Goal: Task Accomplishment & Management: Use online tool/utility

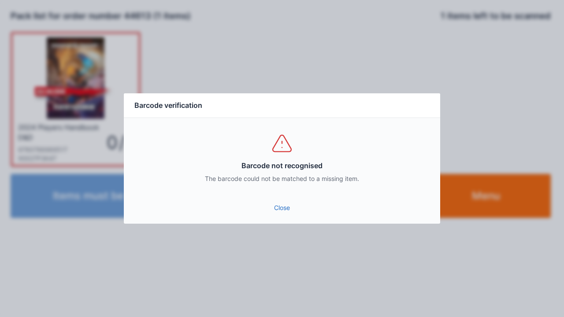
click at [278, 211] on link "Close" at bounding box center [282, 208] width 302 height 16
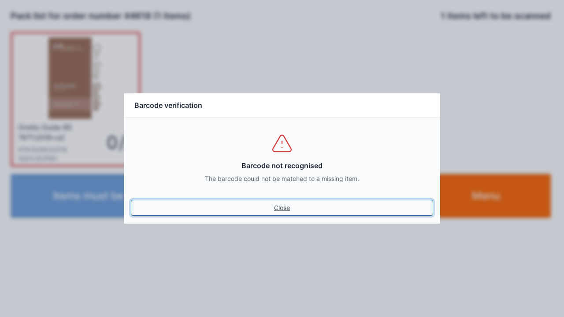
click at [287, 212] on link "Close" at bounding box center [282, 208] width 302 height 16
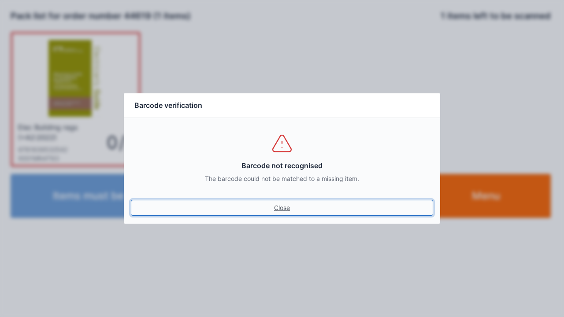
click at [270, 206] on link "Close" at bounding box center [282, 208] width 302 height 16
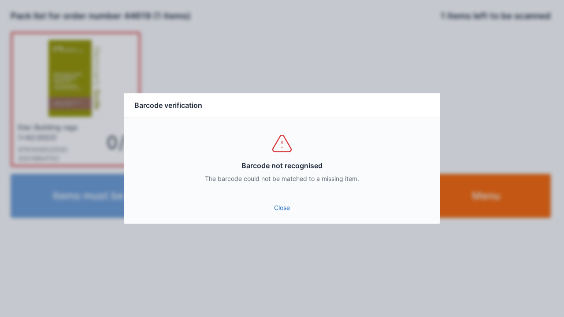
click at [284, 209] on link "Close" at bounding box center [282, 208] width 302 height 16
click at [285, 201] on link "Close" at bounding box center [282, 208] width 302 height 16
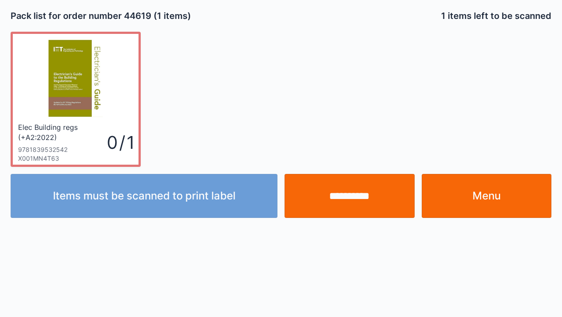
click at [489, 200] on link "Menu" at bounding box center [486, 196] width 130 height 44
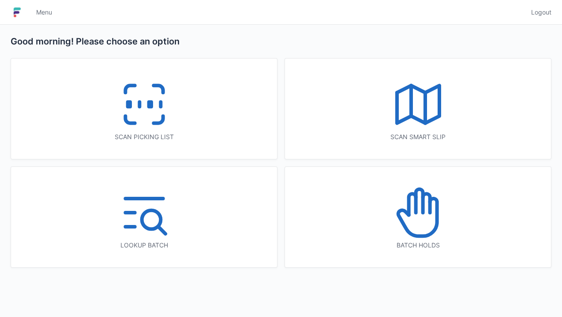
click at [141, 111] on icon at bounding box center [144, 104] width 56 height 56
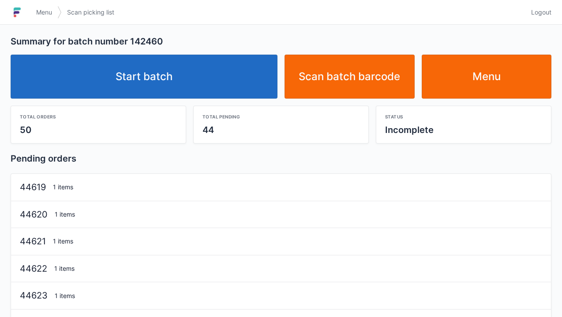
click at [152, 82] on link "Start batch" at bounding box center [144, 77] width 267 height 44
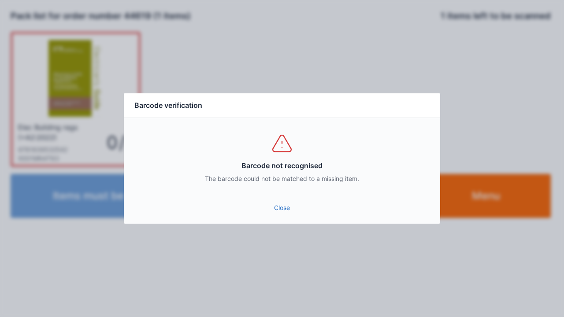
click at [287, 209] on link "Close" at bounding box center [282, 208] width 302 height 16
click at [284, 205] on link "Close" at bounding box center [282, 208] width 302 height 16
click at [283, 215] on link "Close" at bounding box center [282, 208] width 302 height 16
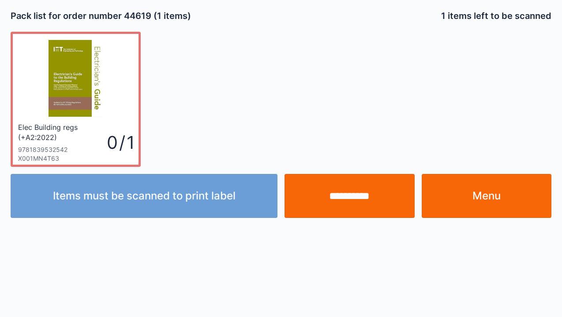
click at [344, 195] on input "**********" at bounding box center [349, 196] width 130 height 44
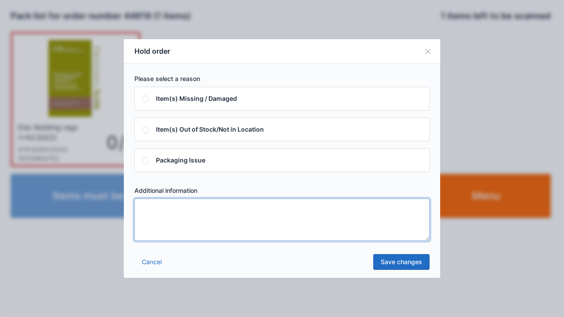
click at [158, 210] on textarea at bounding box center [281, 220] width 295 height 42
type textarea "*****"
click at [383, 264] on link "Save changes" at bounding box center [401, 262] width 56 height 16
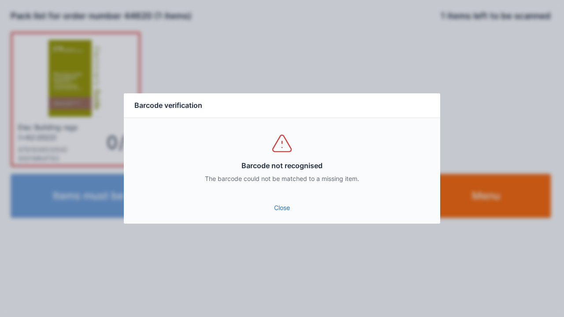
click at [278, 208] on link "Close" at bounding box center [282, 208] width 302 height 16
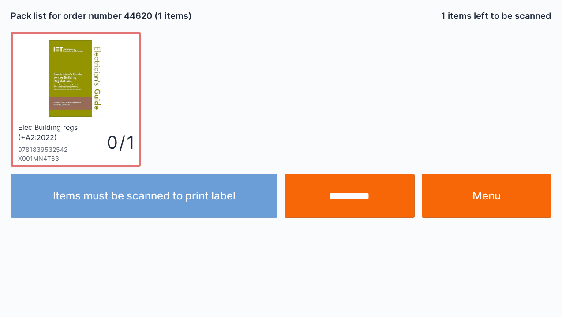
click at [353, 202] on input "**********" at bounding box center [349, 196] width 130 height 44
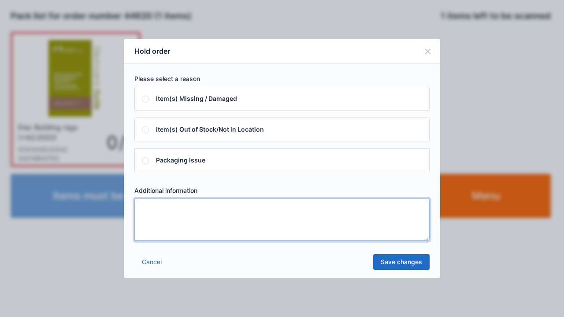
click at [158, 216] on textarea at bounding box center [281, 220] width 295 height 42
type textarea "****"
click at [388, 266] on link "Save changes" at bounding box center [401, 262] width 56 height 16
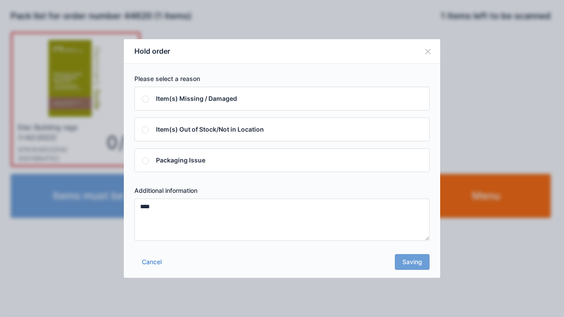
click at [382, 267] on div "Cancel Saving" at bounding box center [282, 265] width 317 height 26
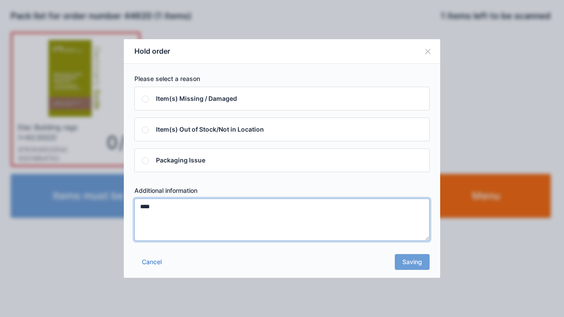
click at [153, 204] on textarea "****" at bounding box center [281, 220] width 295 height 42
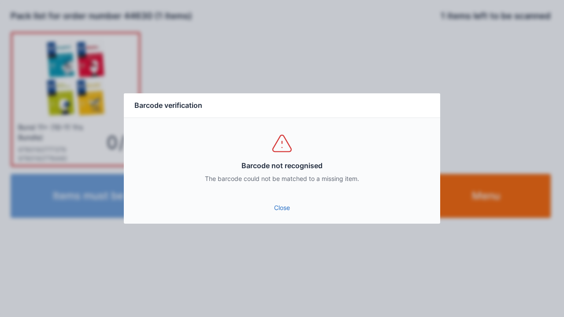
click at [267, 209] on link "Close" at bounding box center [282, 208] width 302 height 16
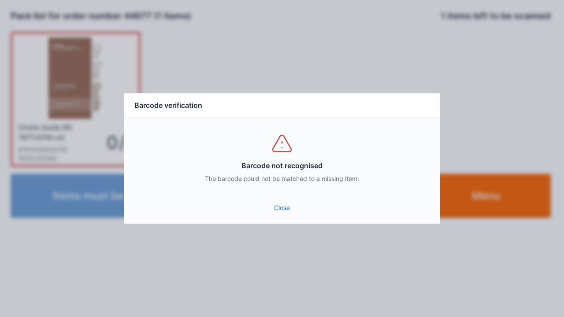
click at [271, 208] on link "Close" at bounding box center [282, 208] width 302 height 16
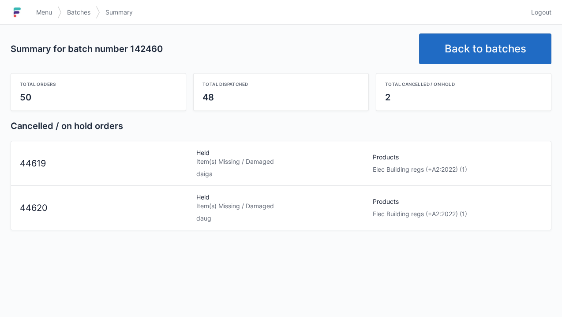
click at [475, 50] on link "Back to batches" at bounding box center [485, 49] width 132 height 31
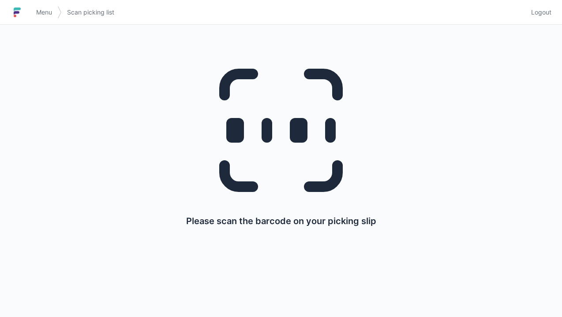
click at [41, 19] on link "Menu" at bounding box center [44, 12] width 26 height 16
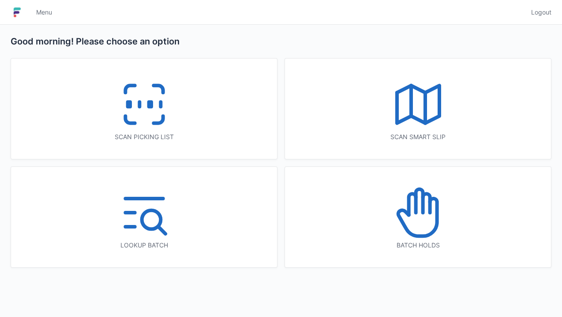
click at [417, 218] on icon at bounding box center [418, 213] width 56 height 56
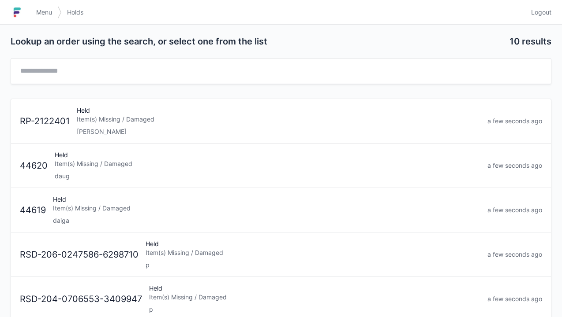
click at [67, 214] on div "Held Item(s) Missing / Damaged daiga" at bounding box center [266, 210] width 434 height 30
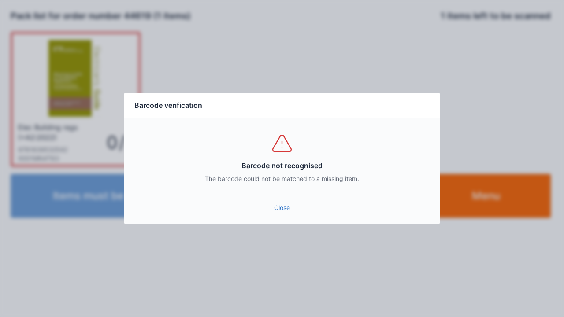
click at [287, 210] on link "Close" at bounding box center [282, 208] width 302 height 16
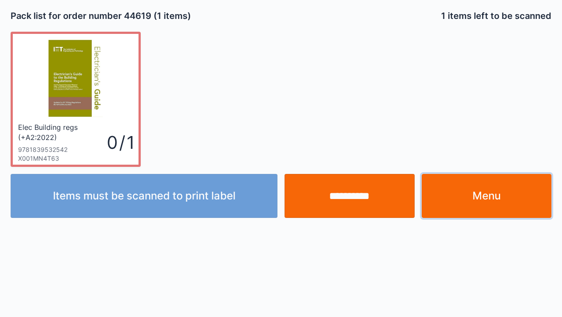
click at [479, 196] on link "Menu" at bounding box center [486, 196] width 130 height 44
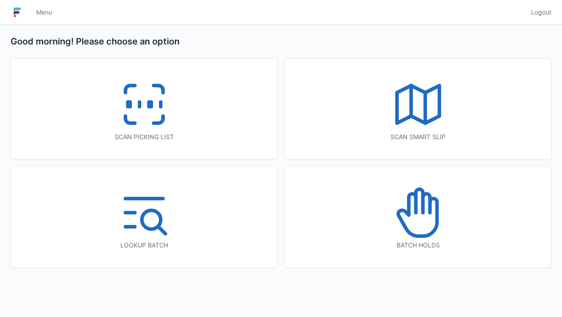
click at [149, 104] on rect at bounding box center [150, 104] width 2 height 5
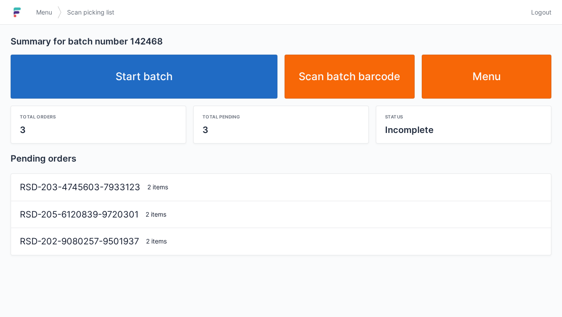
click at [170, 81] on link "Start batch" at bounding box center [144, 77] width 267 height 44
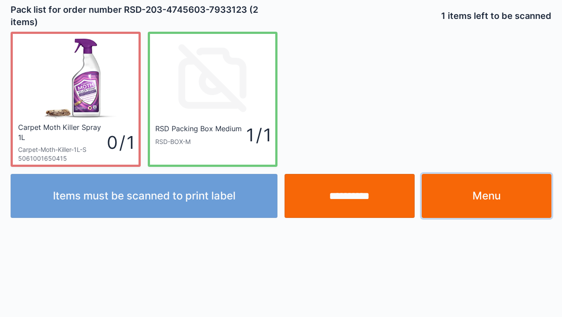
click at [485, 198] on link "Menu" at bounding box center [486, 196] width 130 height 44
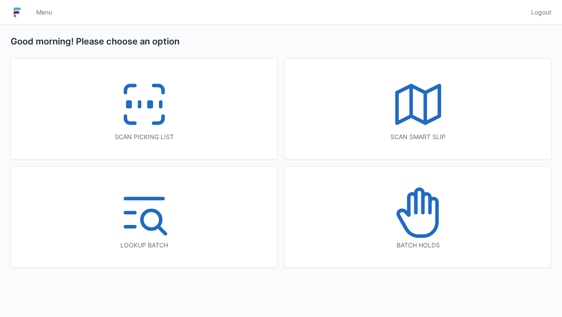
click at [429, 219] on icon at bounding box center [418, 213] width 56 height 56
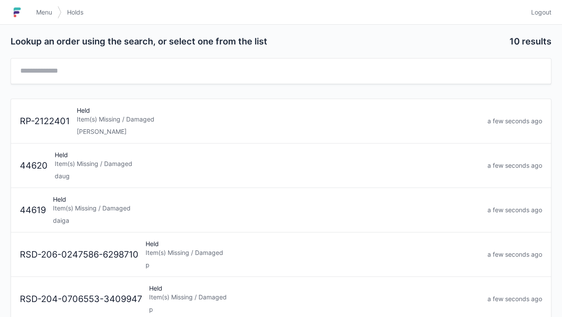
click at [76, 212] on div "Held Item(s) Missing / Damaged daiga" at bounding box center [266, 210] width 434 height 30
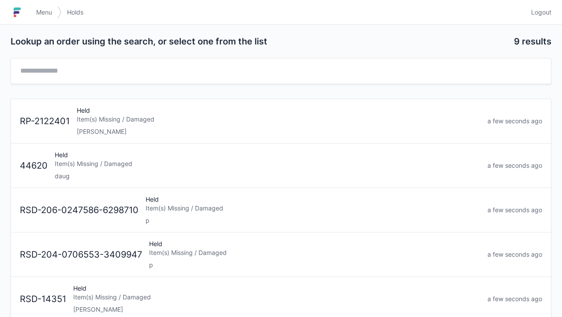
click at [92, 173] on div "daug" at bounding box center [267, 176] width 425 height 9
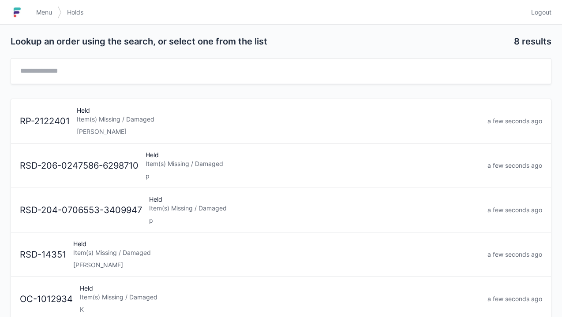
click at [34, 12] on link "Menu" at bounding box center [44, 12] width 26 height 16
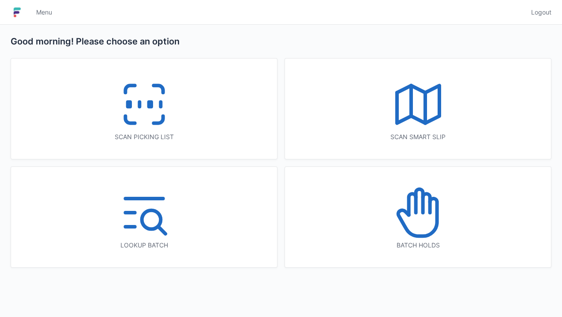
click at [132, 107] on icon at bounding box center [144, 104] width 56 height 56
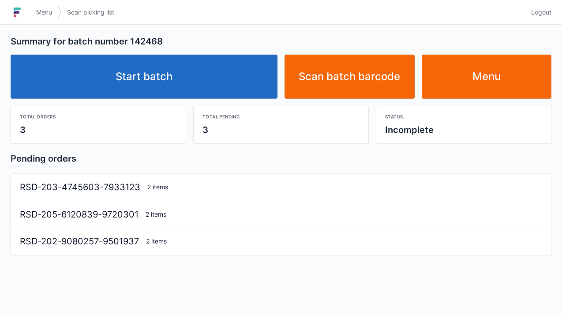
click at [160, 82] on link "Start batch" at bounding box center [144, 77] width 267 height 44
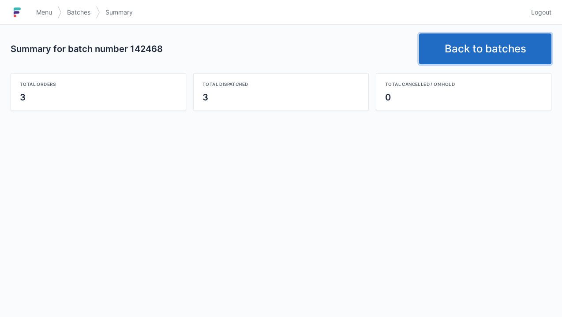
click at [468, 51] on link "Back to batches" at bounding box center [485, 49] width 132 height 31
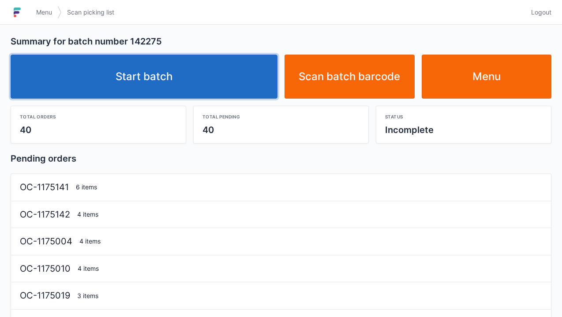
click at [160, 74] on link "Start batch" at bounding box center [144, 77] width 267 height 44
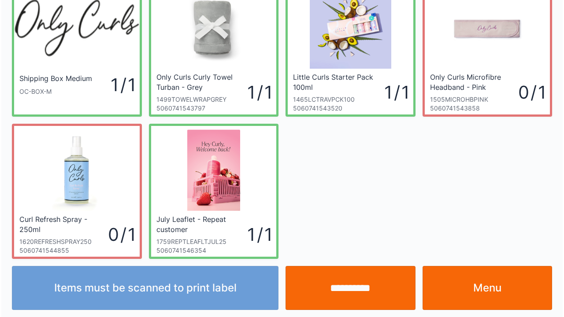
scroll to position [51, 0]
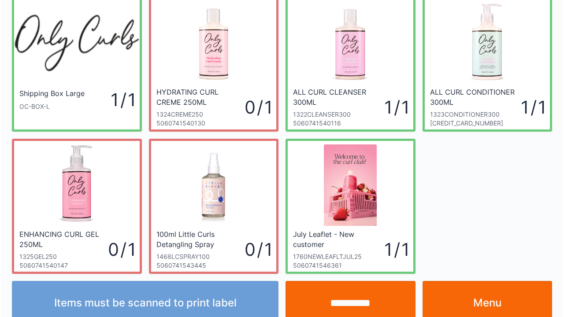
scroll to position [51, 0]
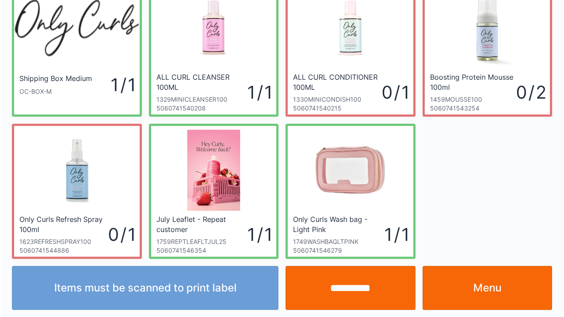
scroll to position [51, 0]
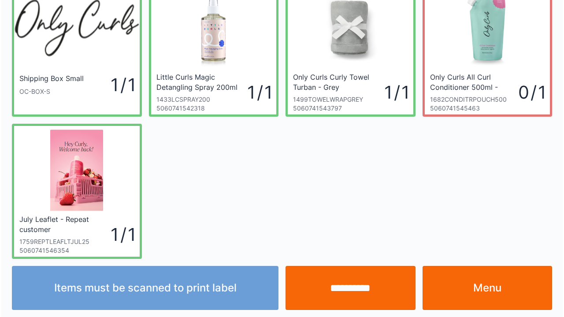
scroll to position [51, 0]
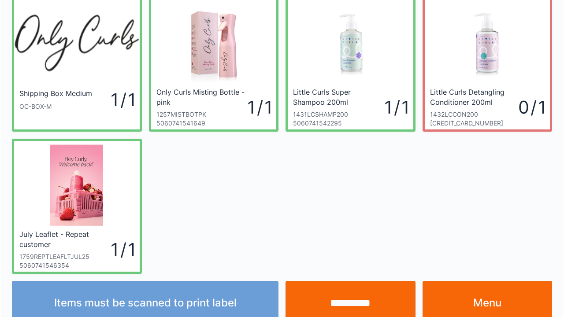
scroll to position [51, 0]
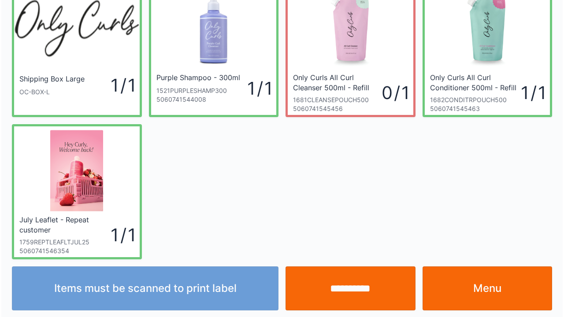
scroll to position [51, 0]
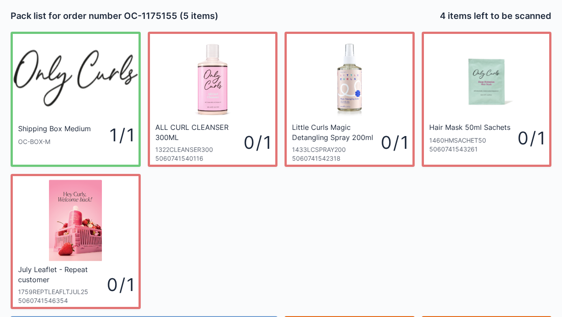
scroll to position [51, 0]
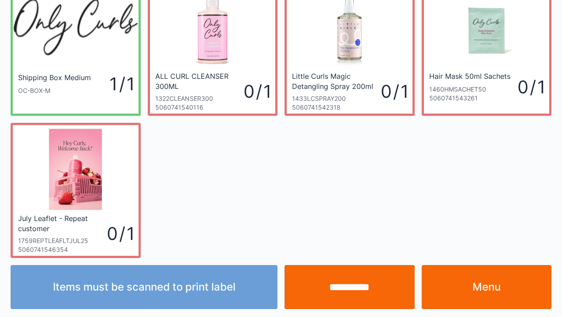
click at [484, 296] on link "Menu" at bounding box center [486, 287] width 130 height 44
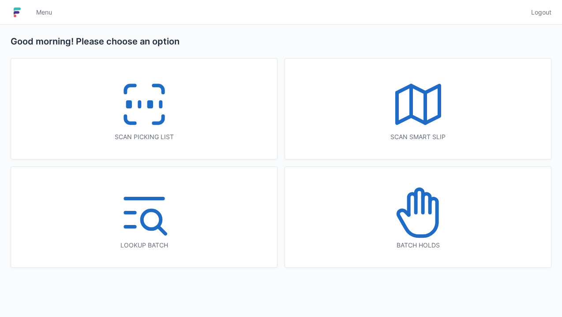
click at [121, 91] on icon at bounding box center [144, 104] width 56 height 56
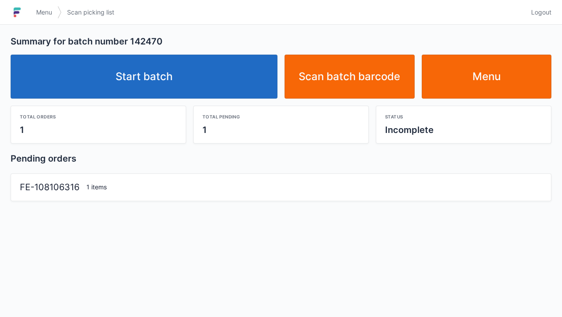
click at [152, 88] on link "Start batch" at bounding box center [144, 77] width 267 height 44
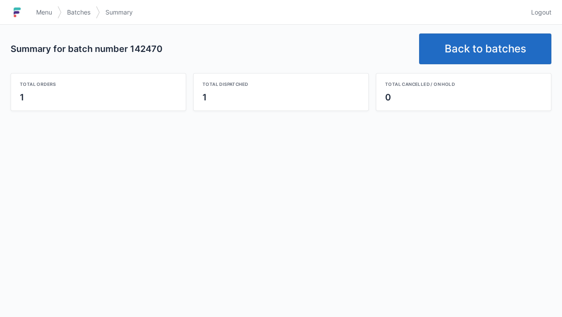
click at [479, 39] on link "Back to batches" at bounding box center [485, 49] width 132 height 31
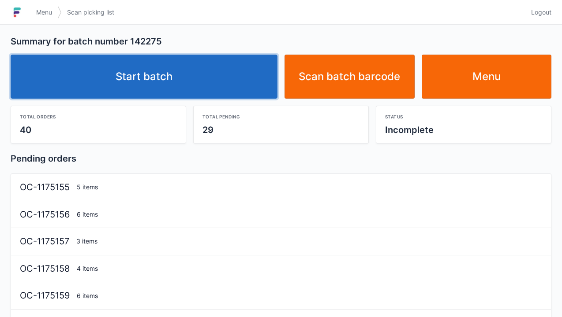
click at [152, 71] on link "Start batch" at bounding box center [144, 77] width 267 height 44
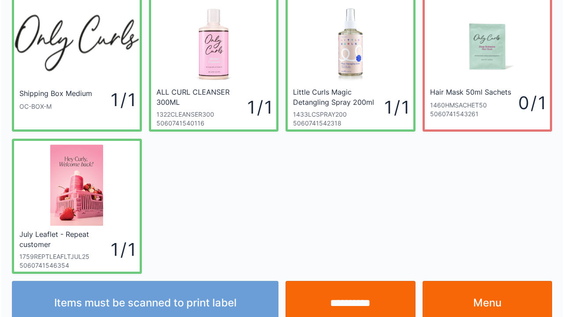
scroll to position [51, 0]
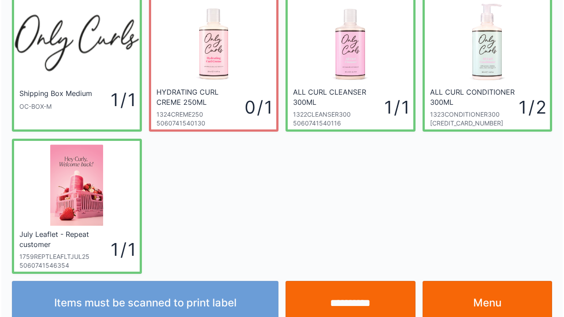
scroll to position [51, 0]
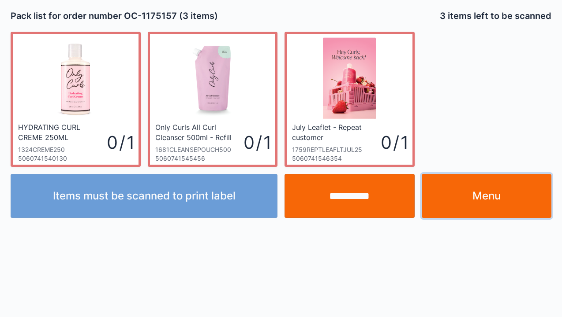
click at [480, 200] on link "Menu" at bounding box center [486, 196] width 130 height 44
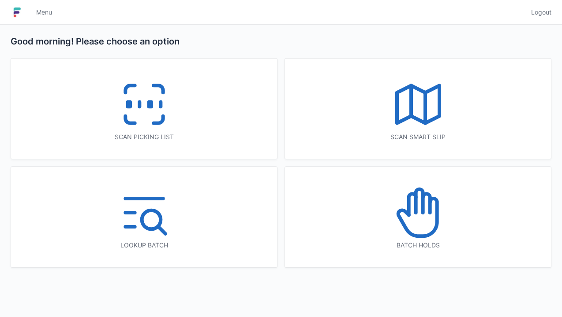
click at [154, 108] on icon at bounding box center [144, 104] width 56 height 56
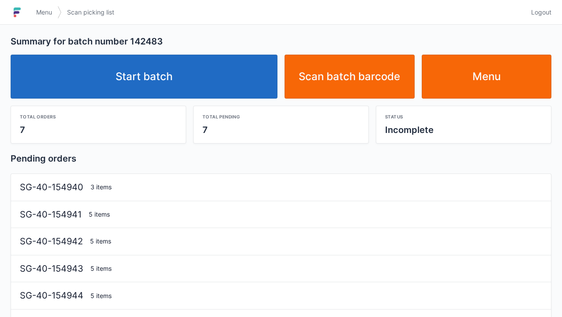
click at [148, 75] on link "Start batch" at bounding box center [144, 77] width 267 height 44
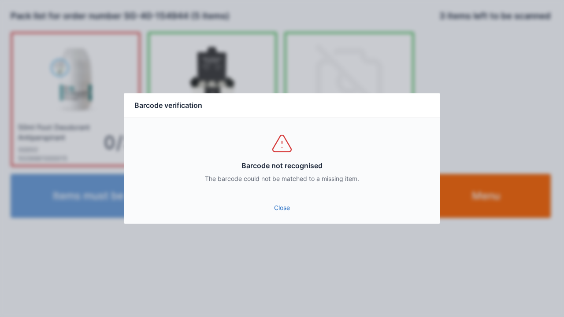
click at [282, 222] on div "Close" at bounding box center [282, 211] width 317 height 26
click at [301, 208] on link "Close" at bounding box center [282, 208] width 302 height 16
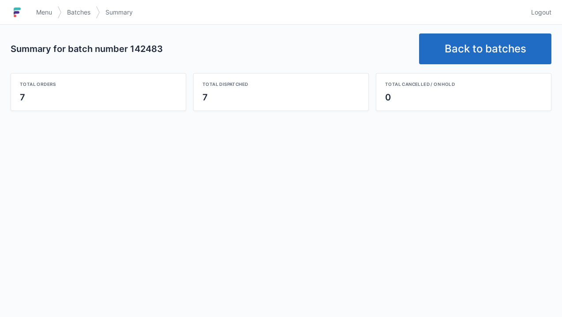
click at [472, 40] on link "Back to batches" at bounding box center [485, 49] width 132 height 31
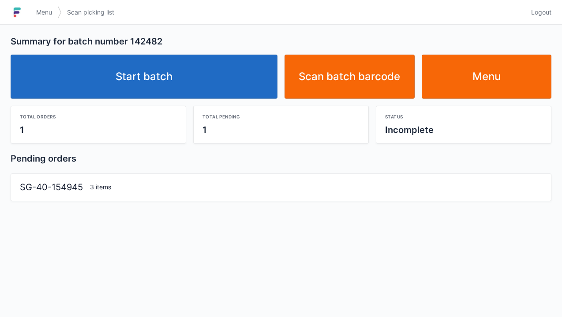
click at [143, 79] on link "Start batch" at bounding box center [144, 77] width 267 height 44
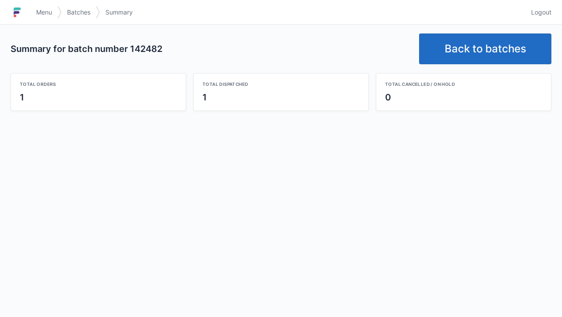
click at [480, 35] on link "Back to batches" at bounding box center [485, 49] width 132 height 31
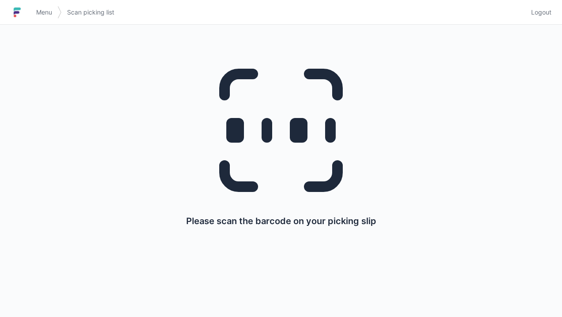
click at [37, 16] on span "Menu" at bounding box center [44, 12] width 16 height 9
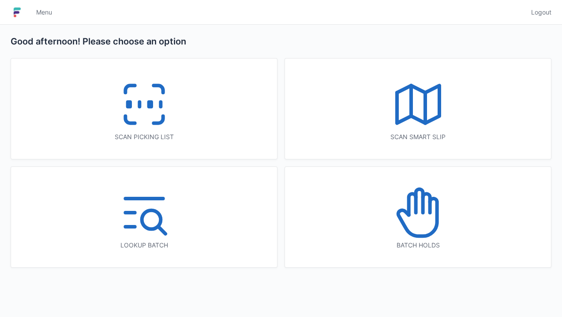
click at [408, 93] on icon at bounding box center [418, 104] width 56 height 56
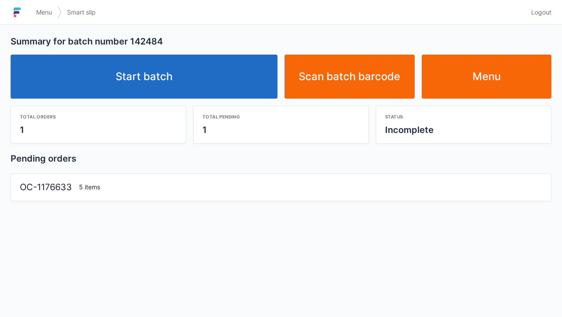
click at [156, 79] on link "Start batch" at bounding box center [144, 77] width 267 height 44
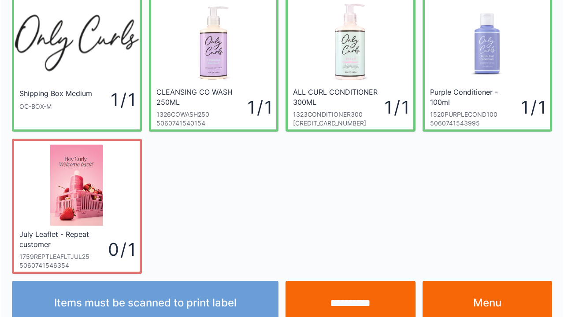
scroll to position [51, 0]
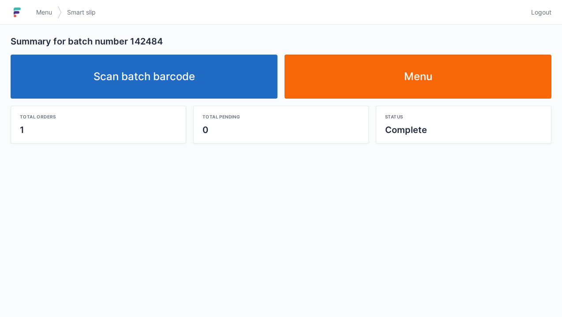
click at [173, 77] on link "Scan batch barcode" at bounding box center [144, 77] width 267 height 44
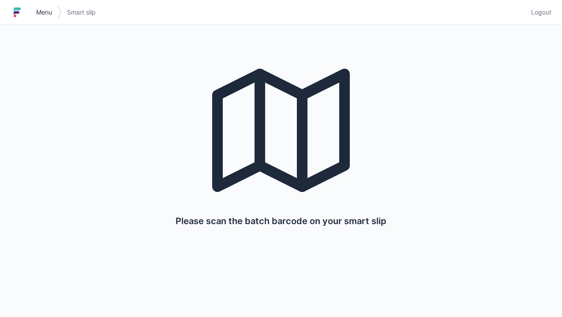
click at [36, 9] on span "Menu" at bounding box center [44, 12] width 16 height 9
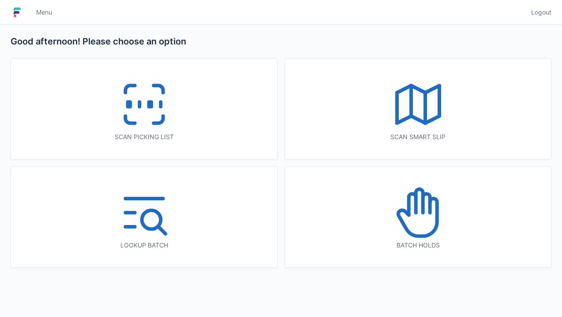
click at [136, 97] on icon at bounding box center [144, 104] width 56 height 56
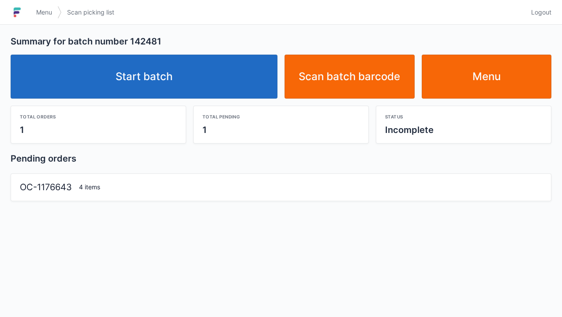
click at [138, 75] on link "Start batch" at bounding box center [144, 77] width 267 height 44
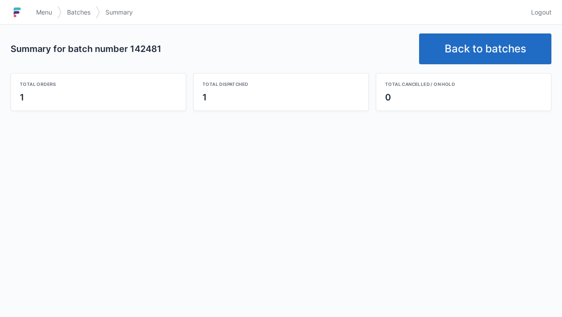
click at [470, 48] on link "Back to batches" at bounding box center [485, 49] width 132 height 31
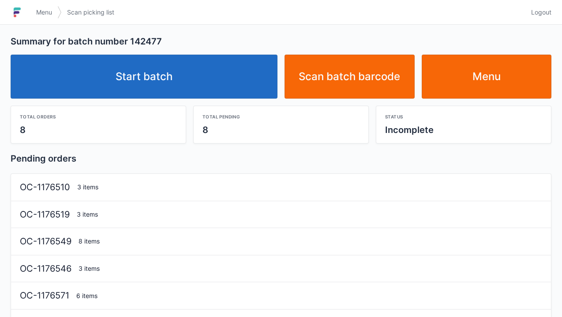
click at [149, 75] on link "Start batch" at bounding box center [144, 77] width 267 height 44
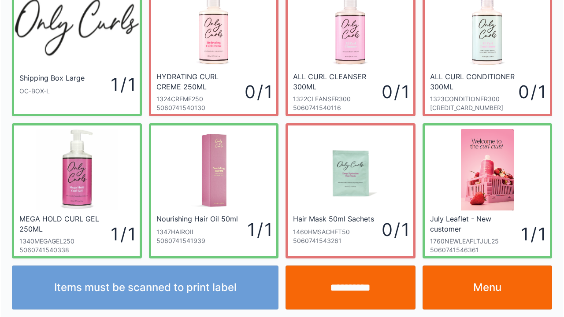
scroll to position [51, 0]
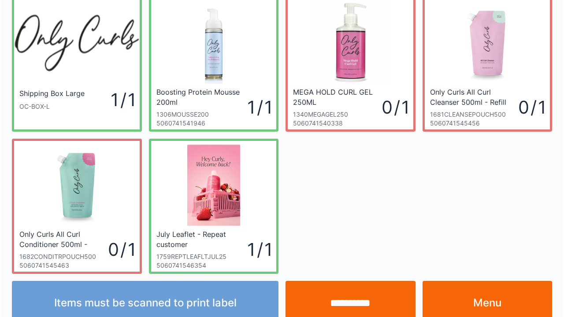
scroll to position [51, 0]
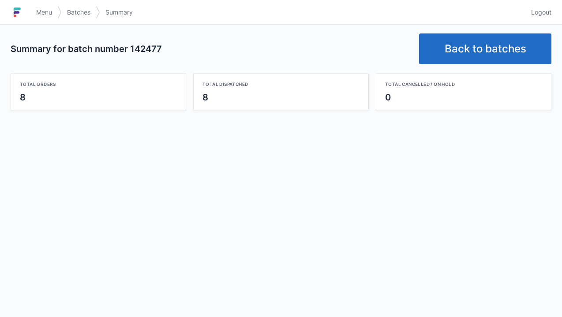
click at [478, 43] on link "Back to batches" at bounding box center [485, 49] width 132 height 31
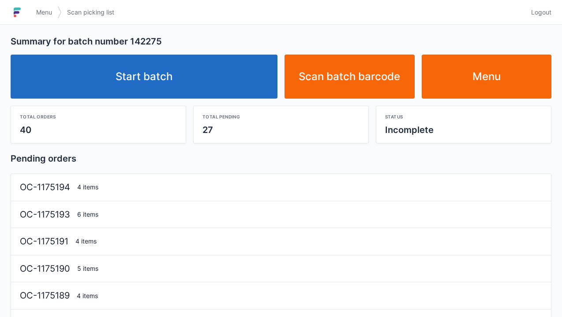
click at [153, 72] on link "Start batch" at bounding box center [144, 77] width 267 height 44
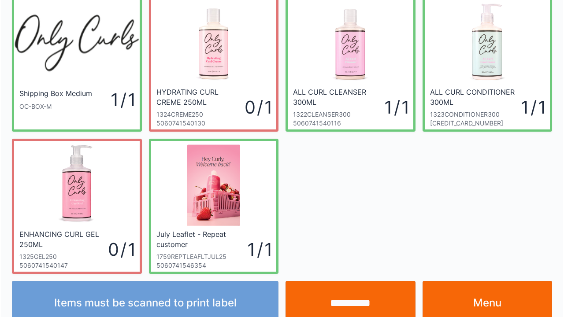
scroll to position [51, 0]
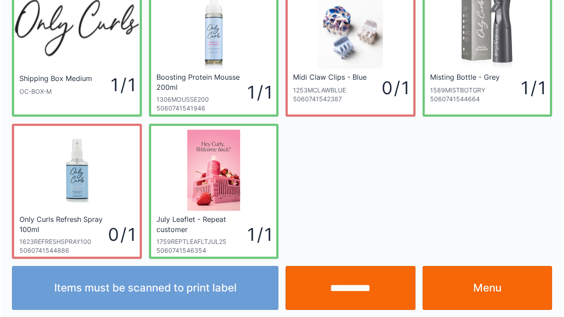
scroll to position [51, 0]
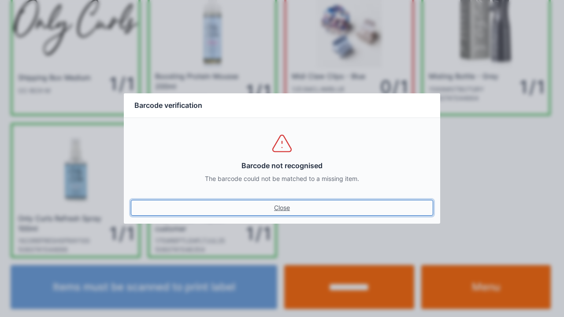
click at [277, 212] on link "Close" at bounding box center [282, 208] width 302 height 16
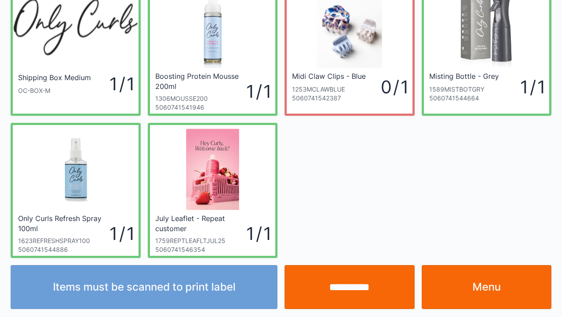
click at [358, 292] on input "**********" at bounding box center [349, 287] width 130 height 44
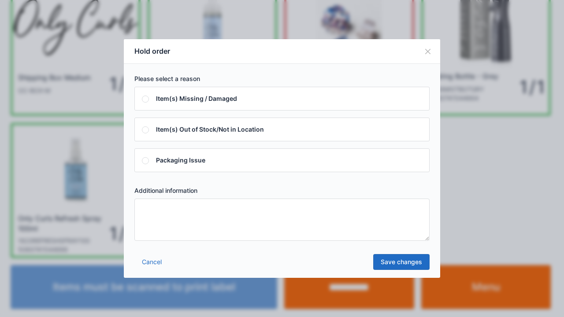
click at [157, 209] on textarea at bounding box center [281, 220] width 295 height 42
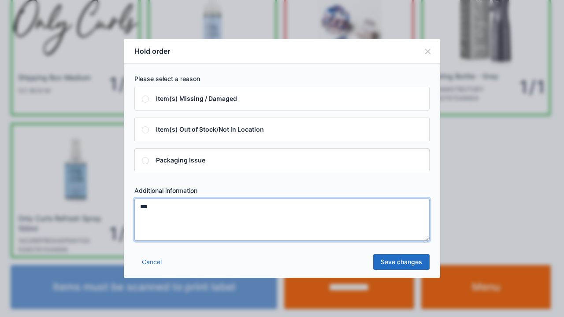
type textarea "***"
click at [389, 268] on link "Save changes" at bounding box center [401, 262] width 56 height 16
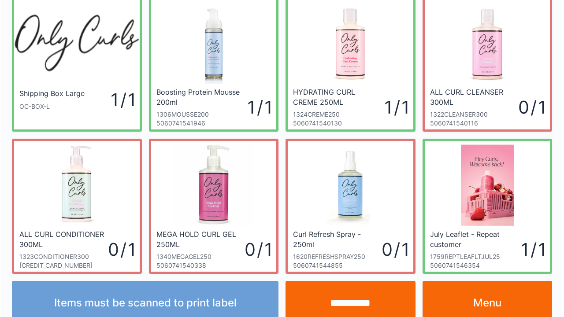
scroll to position [51, 0]
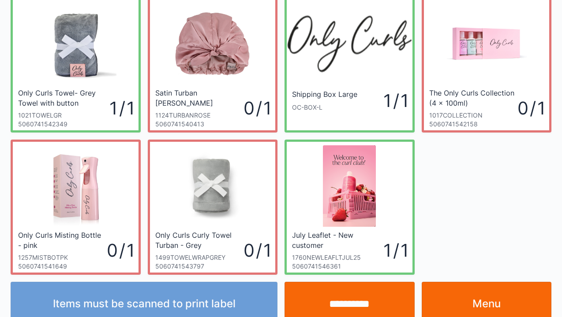
scroll to position [35, 0]
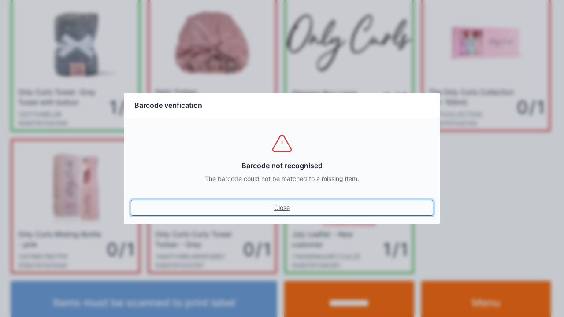
click at [279, 200] on link "Close" at bounding box center [282, 208] width 302 height 16
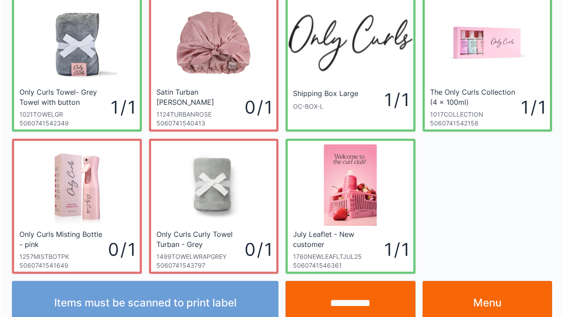
scroll to position [51, 0]
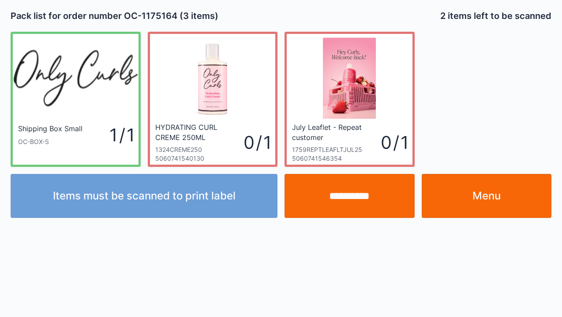
click at [498, 199] on link "Menu" at bounding box center [486, 196] width 130 height 44
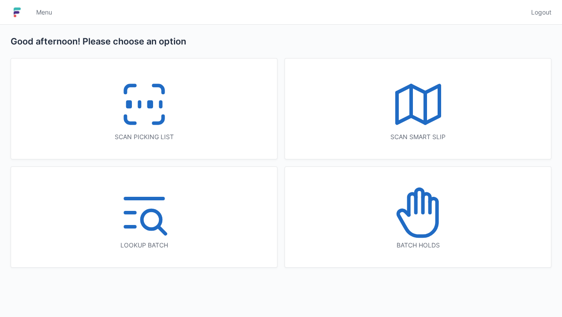
click at [423, 229] on icon at bounding box center [418, 213] width 56 height 56
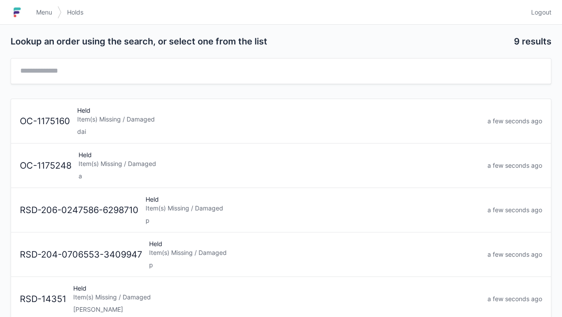
click at [130, 117] on div "Item(s) Missing / Damaged" at bounding box center [278, 119] width 403 height 9
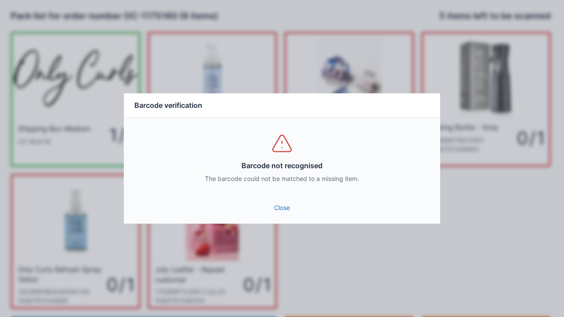
click at [283, 215] on link "Close" at bounding box center [282, 208] width 302 height 16
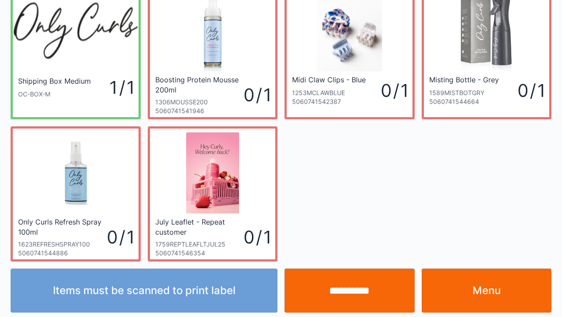
scroll to position [51, 0]
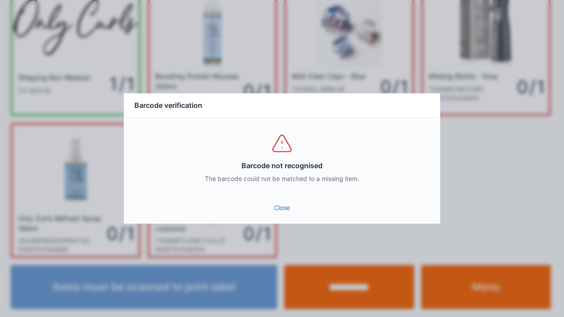
click at [290, 211] on link "Close" at bounding box center [282, 208] width 302 height 16
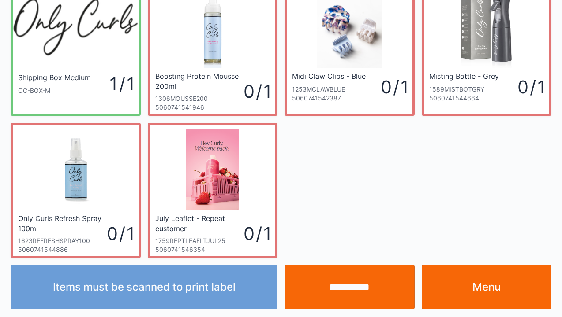
click at [469, 287] on link "Menu" at bounding box center [486, 287] width 130 height 44
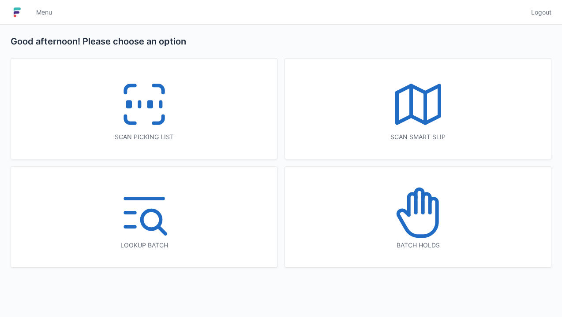
click at [138, 108] on icon at bounding box center [144, 104] width 56 height 56
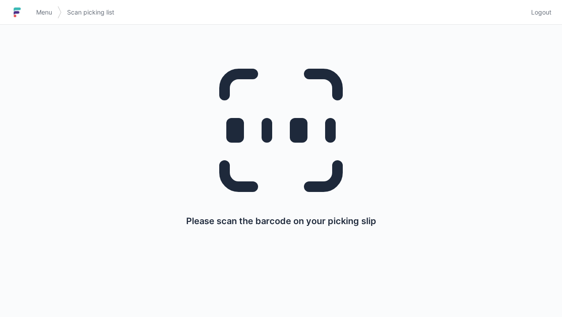
click at [30, 10] on h1 at bounding box center [21, 12] width 20 height 21
click at [22, 7] on img at bounding box center [17, 12] width 13 height 14
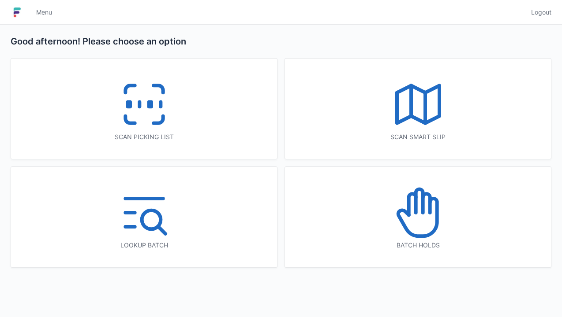
click at [418, 222] on icon at bounding box center [418, 213] width 56 height 56
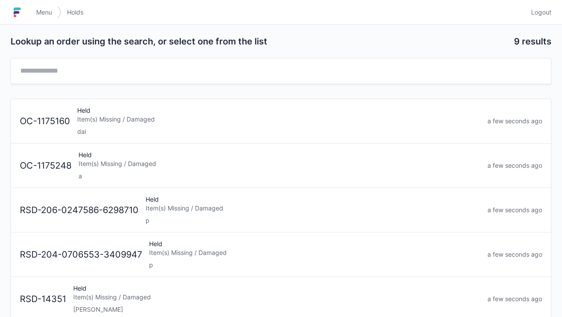
click at [98, 112] on div "Held Item(s) Missing / Damaged dai" at bounding box center [279, 121] width 410 height 30
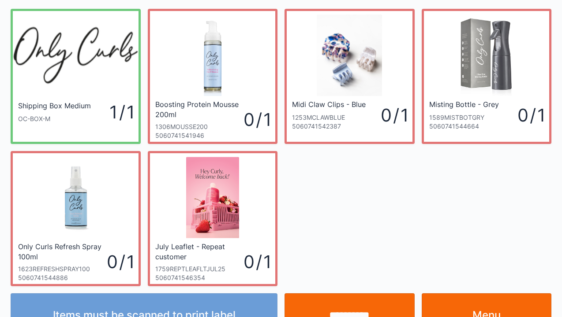
scroll to position [51, 0]
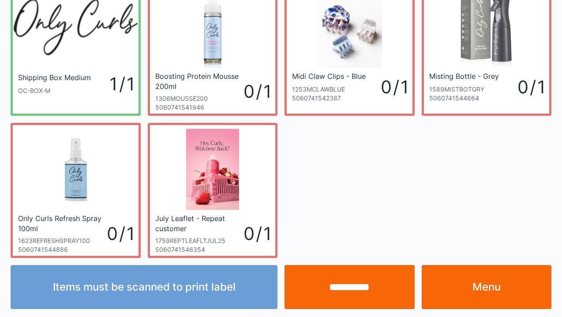
click at [492, 298] on link "Menu" at bounding box center [486, 287] width 130 height 44
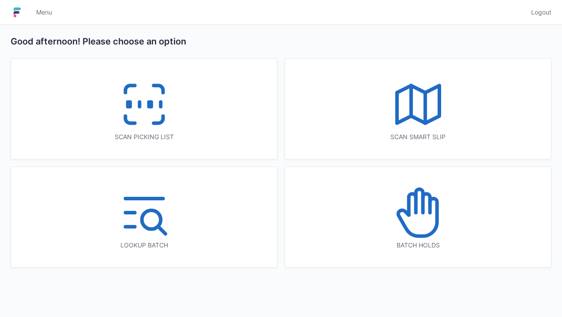
click at [139, 103] on line at bounding box center [139, 104] width 0 height 5
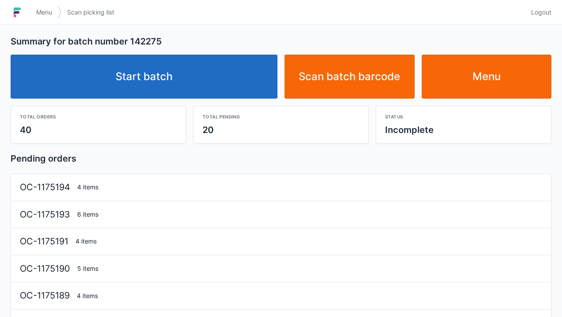
click at [157, 72] on link "Start batch" at bounding box center [144, 77] width 267 height 44
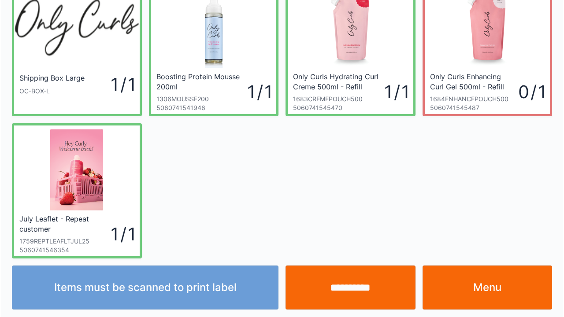
scroll to position [51, 0]
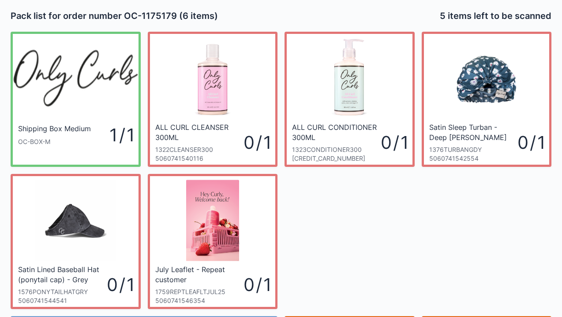
scroll to position [51, 0]
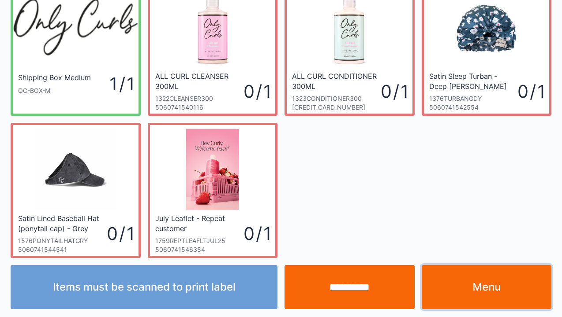
click at [481, 292] on link "Menu" at bounding box center [486, 287] width 130 height 44
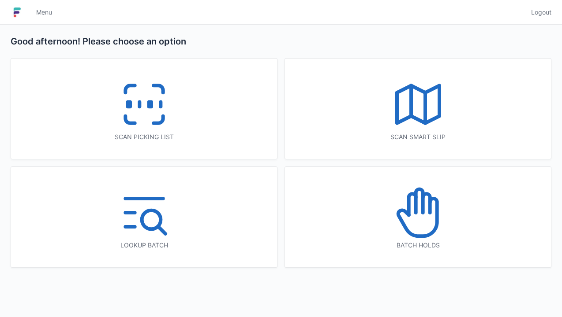
click at [410, 218] on icon at bounding box center [418, 213] width 56 height 56
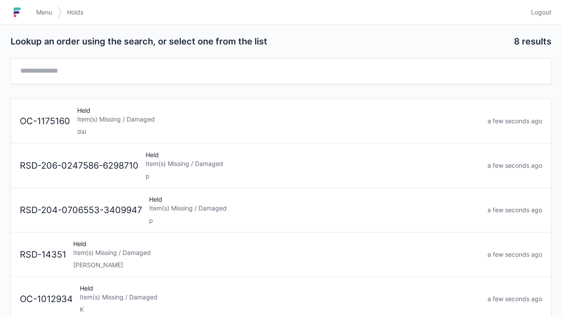
click at [75, 114] on div "Held Item(s) Missing / Damaged dai" at bounding box center [279, 121] width 410 height 30
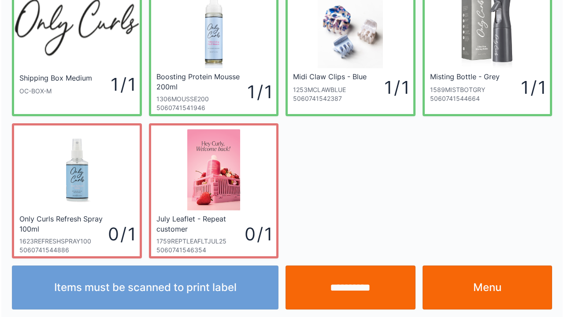
scroll to position [51, 0]
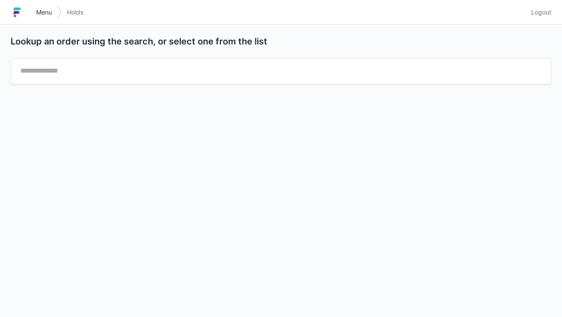
click at [37, 15] on span "Menu" at bounding box center [44, 12] width 16 height 9
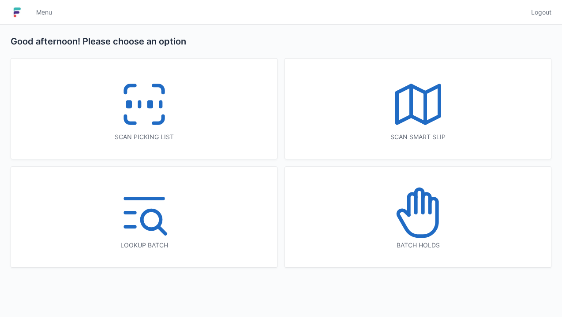
click at [147, 112] on icon at bounding box center [144, 104] width 56 height 56
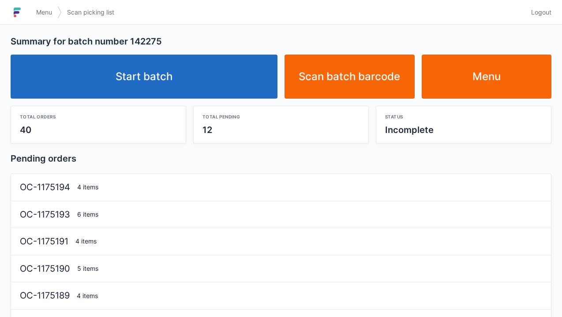
click at [179, 71] on link "Start batch" at bounding box center [144, 77] width 267 height 44
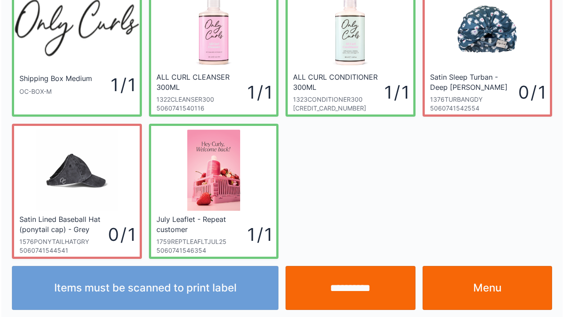
scroll to position [51, 0]
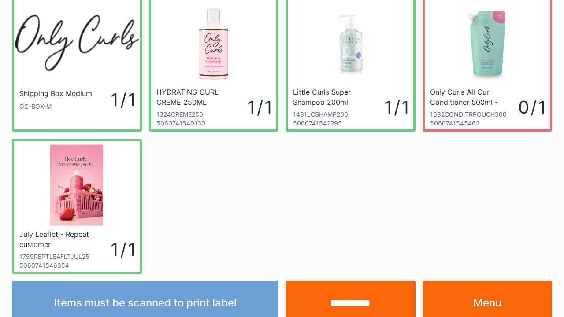
scroll to position [51, 0]
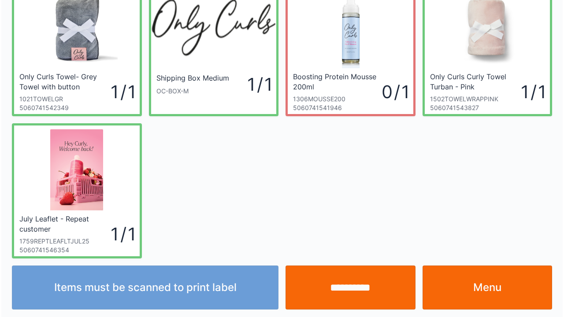
scroll to position [51, 0]
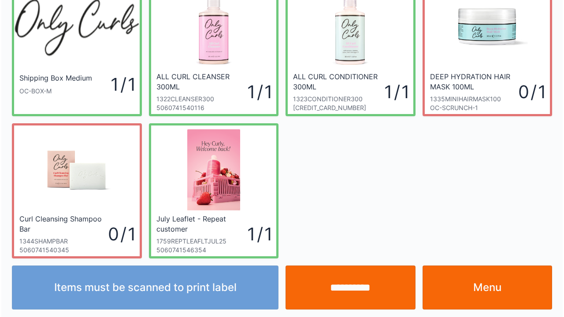
scroll to position [51, 0]
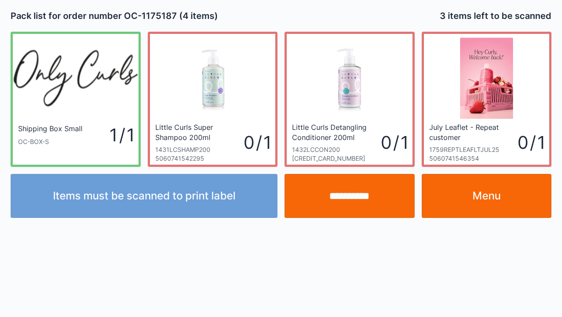
click at [464, 191] on link "Menu" at bounding box center [486, 196] width 130 height 44
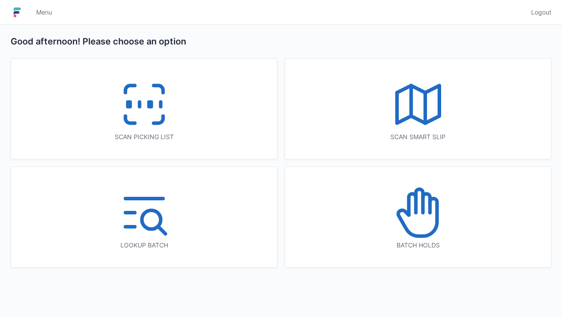
click at [137, 99] on icon at bounding box center [144, 104] width 56 height 56
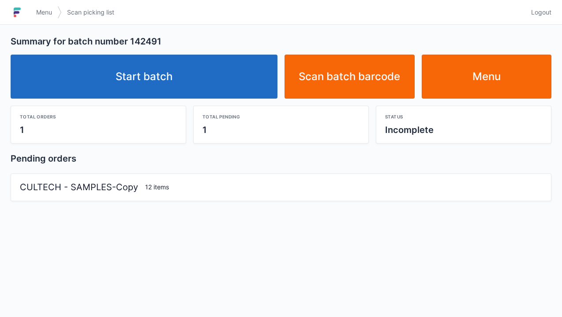
click at [157, 61] on link "Start batch" at bounding box center [144, 77] width 267 height 44
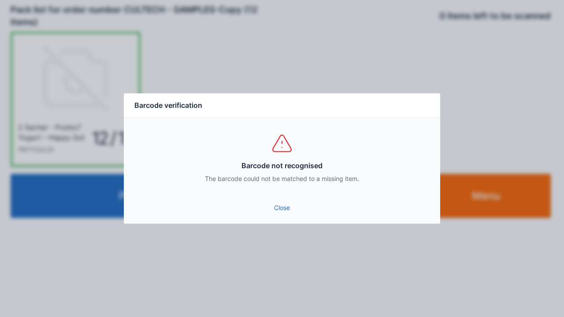
click at [282, 212] on link "Close" at bounding box center [282, 208] width 302 height 16
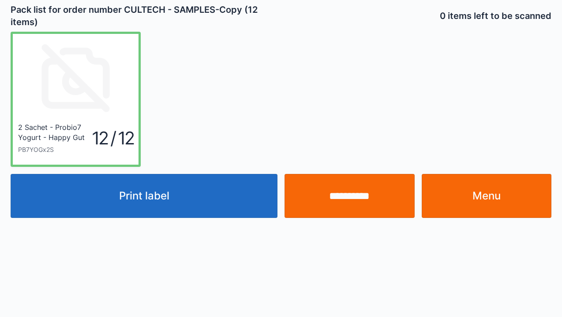
click at [494, 190] on link "Menu" at bounding box center [486, 196] width 130 height 44
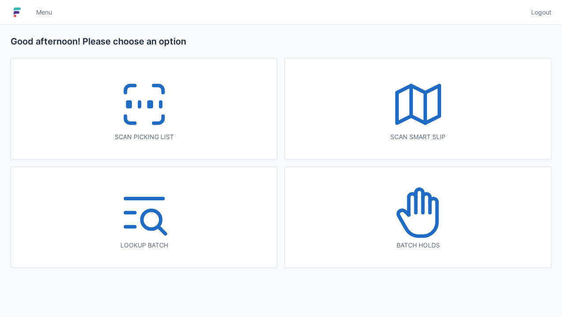
click at [128, 98] on icon at bounding box center [144, 104] width 56 height 56
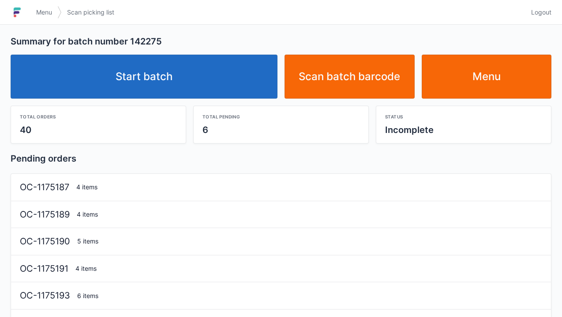
click at [184, 65] on link "Start batch" at bounding box center [144, 77] width 267 height 44
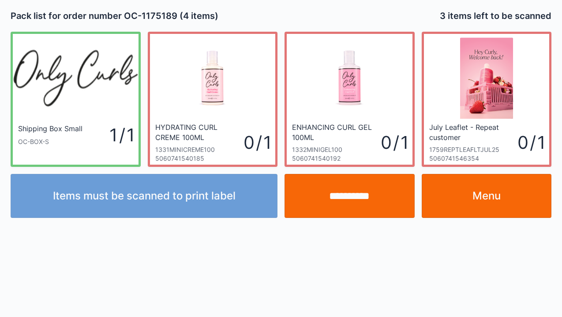
click at [485, 187] on link "Menu" at bounding box center [486, 196] width 130 height 44
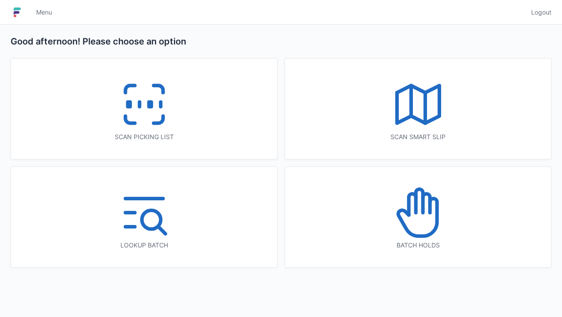
click at [133, 108] on icon at bounding box center [144, 104] width 56 height 56
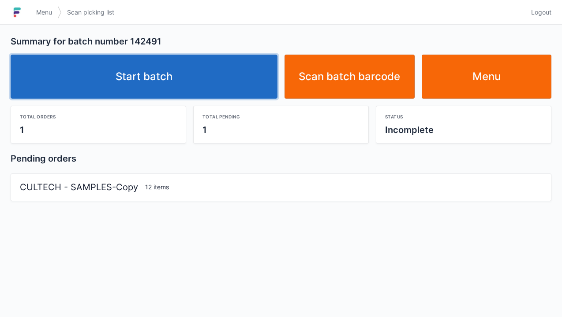
click at [257, 81] on link "Start batch" at bounding box center [144, 77] width 267 height 44
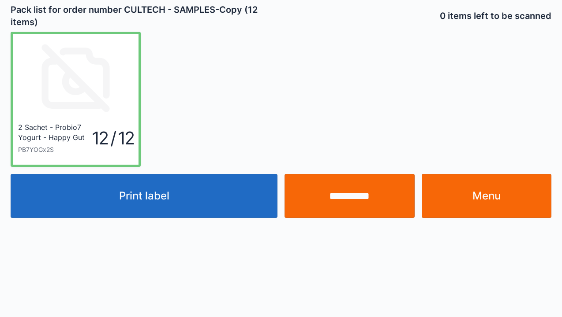
click at [190, 203] on button "Print label" at bounding box center [144, 196] width 267 height 44
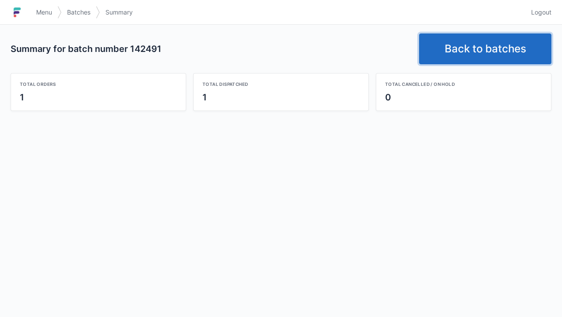
click at [478, 52] on link "Back to batches" at bounding box center [485, 49] width 132 height 31
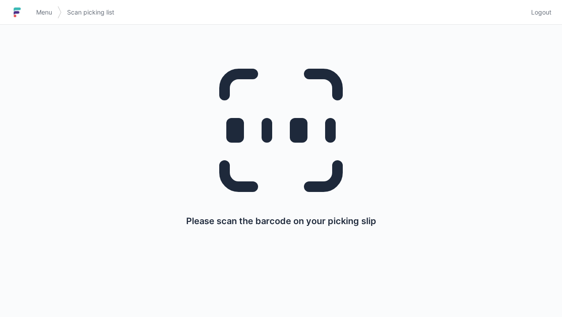
click at [301, 161] on icon at bounding box center [280, 130] width 169 height 169
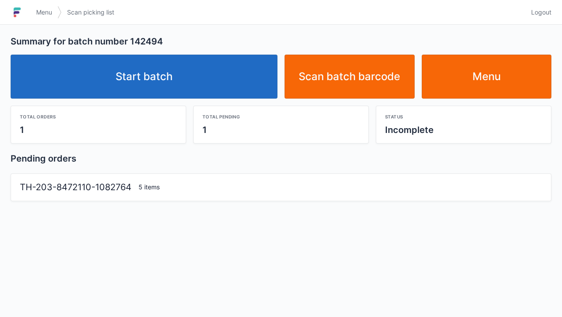
click at [157, 88] on link "Start batch" at bounding box center [144, 77] width 267 height 44
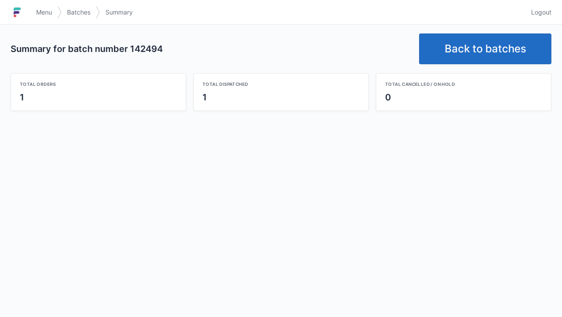
click at [479, 51] on link "Back to batches" at bounding box center [485, 49] width 132 height 31
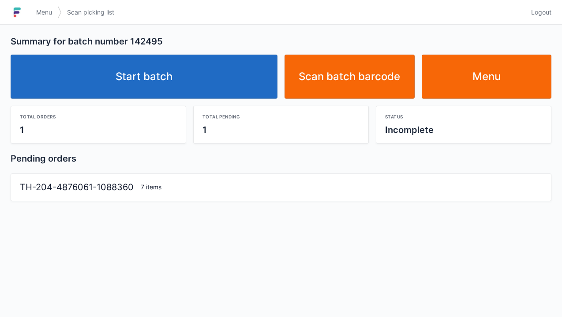
click at [157, 77] on link "Start batch" at bounding box center [144, 77] width 267 height 44
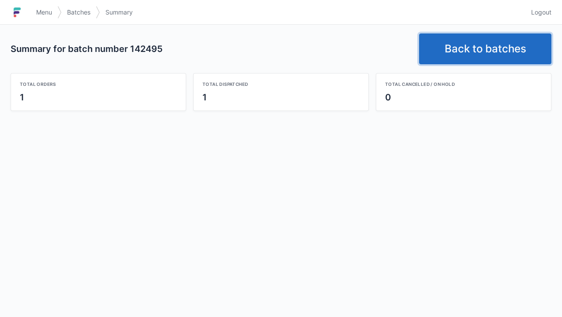
click at [496, 41] on link "Back to batches" at bounding box center [485, 49] width 132 height 31
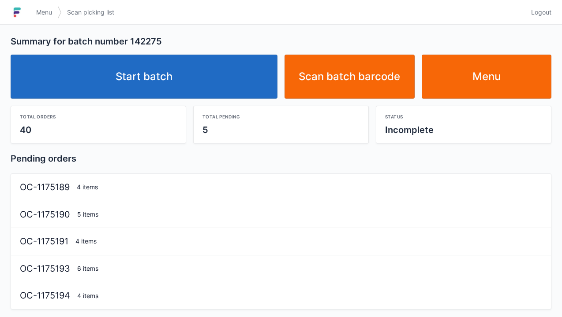
click at [166, 74] on link "Start batch" at bounding box center [144, 77] width 267 height 44
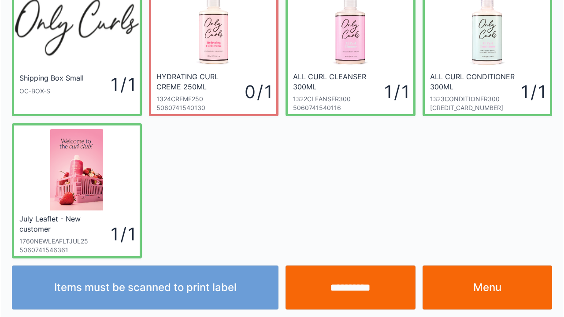
scroll to position [51, 0]
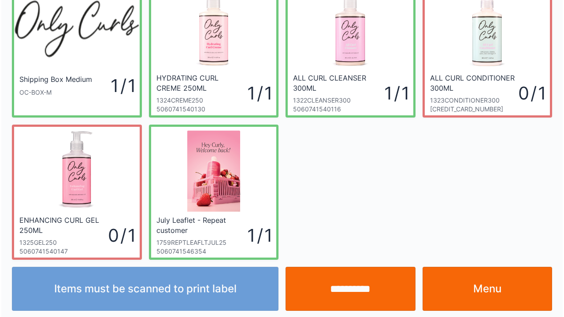
scroll to position [51, 0]
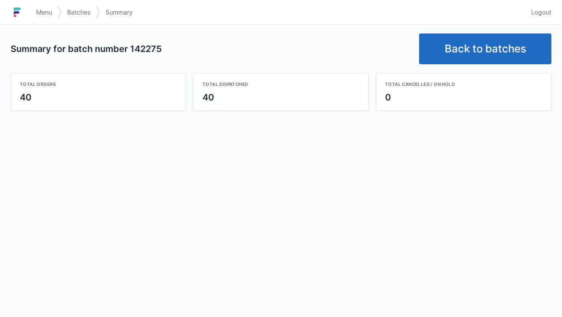
click at [482, 48] on link "Back to batches" at bounding box center [485, 49] width 132 height 31
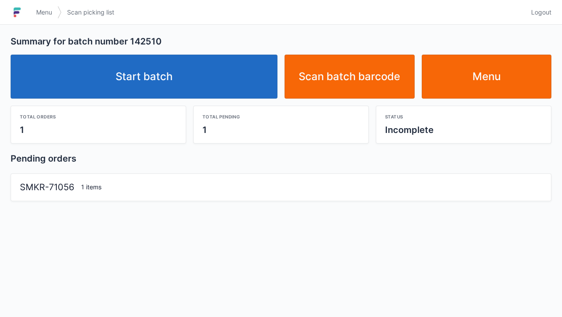
click at [152, 75] on link "Start batch" at bounding box center [144, 77] width 267 height 44
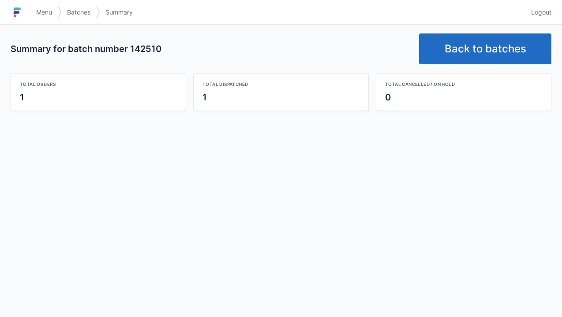
click at [463, 53] on link "Back to batches" at bounding box center [485, 49] width 132 height 31
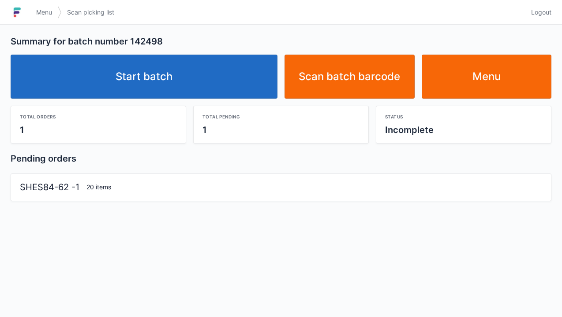
click at [196, 77] on link "Start batch" at bounding box center [144, 77] width 267 height 44
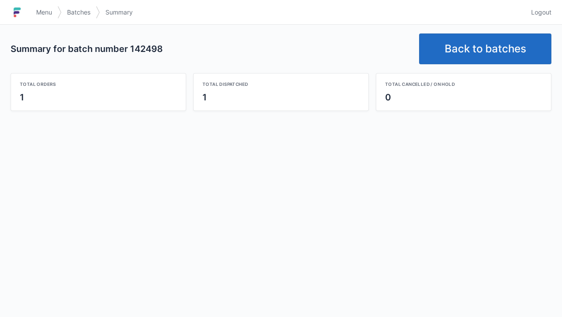
click at [473, 40] on link "Back to batches" at bounding box center [485, 49] width 132 height 31
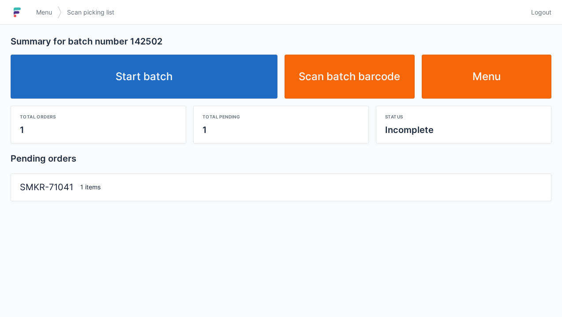
click at [145, 71] on link "Start batch" at bounding box center [144, 77] width 267 height 44
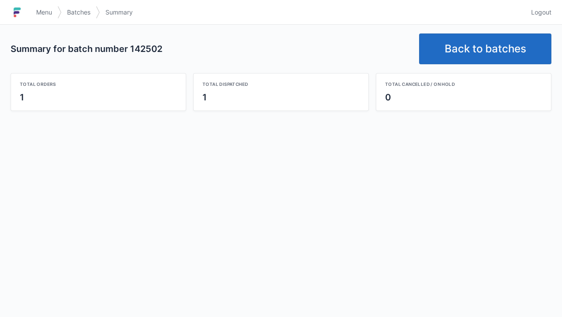
click at [487, 45] on link "Back to batches" at bounding box center [485, 49] width 132 height 31
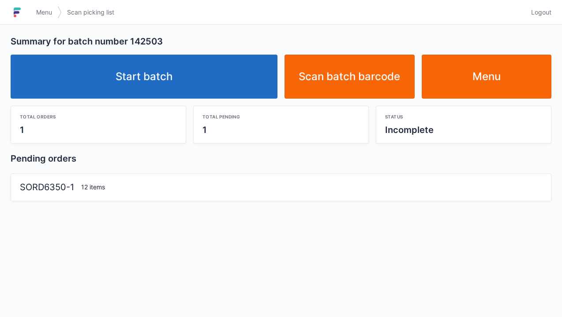
click at [145, 80] on link "Start batch" at bounding box center [144, 77] width 267 height 44
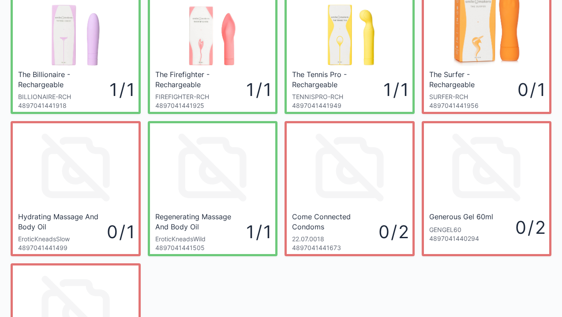
scroll to position [71, 0]
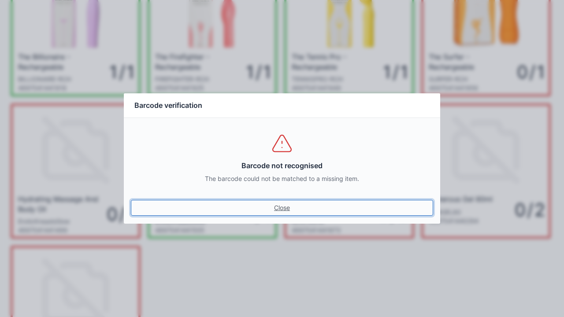
click at [291, 213] on link "Close" at bounding box center [282, 208] width 302 height 16
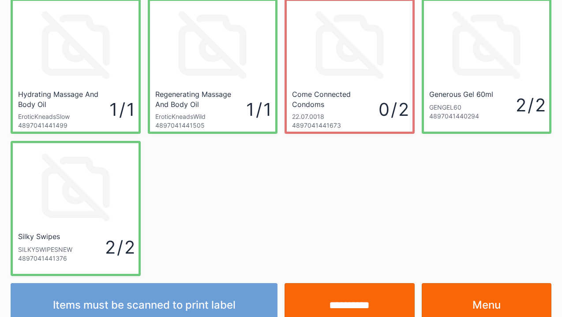
scroll to position [176, 0]
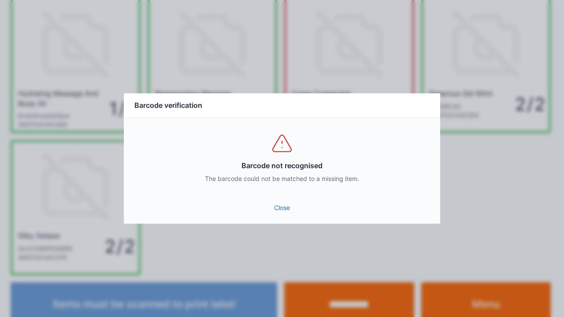
click at [274, 210] on link "Close" at bounding box center [282, 208] width 302 height 16
click at [281, 212] on link "Close" at bounding box center [282, 208] width 302 height 16
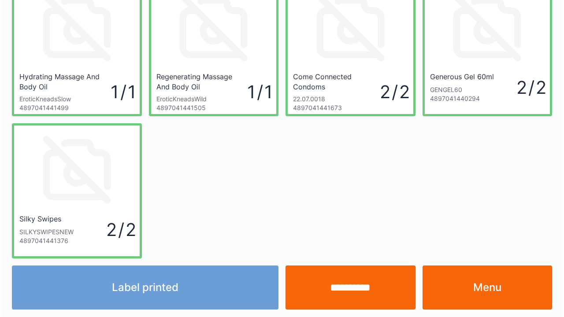
scroll to position [194, 0]
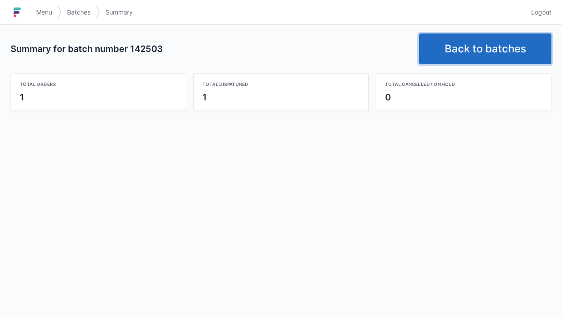
click at [476, 45] on link "Back to batches" at bounding box center [485, 49] width 132 height 31
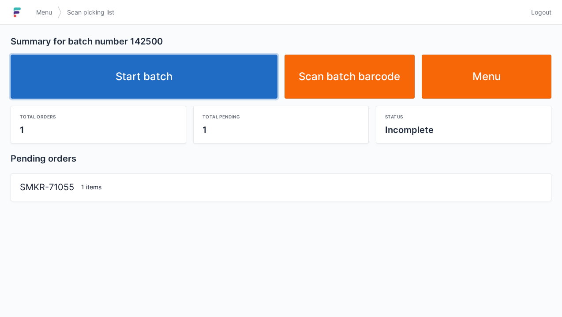
click at [82, 90] on link "Start batch" at bounding box center [144, 77] width 267 height 44
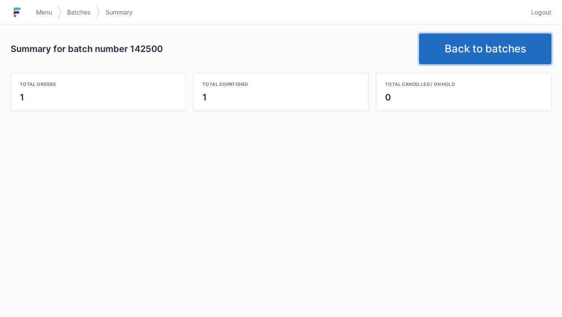
click at [463, 41] on link "Back to batches" at bounding box center [485, 49] width 132 height 31
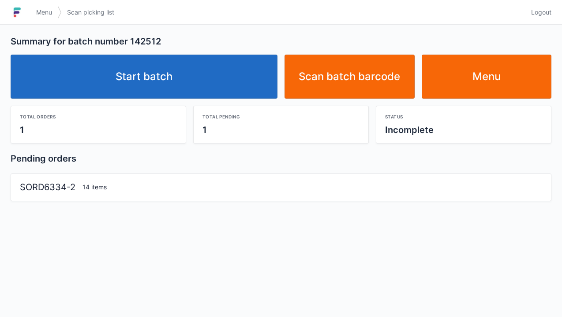
click at [145, 72] on link "Start batch" at bounding box center [144, 77] width 267 height 44
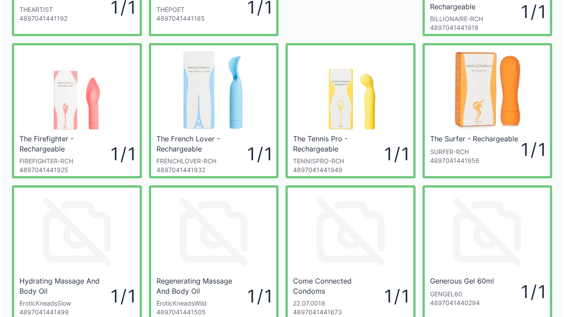
scroll to position [131, 0]
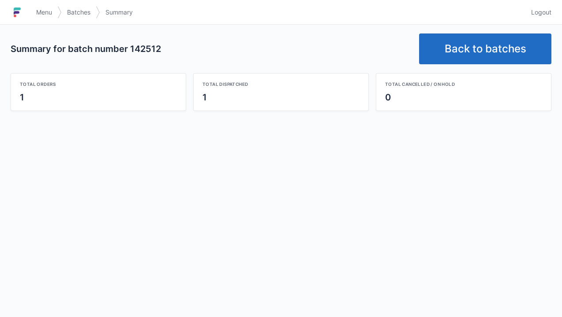
click at [489, 47] on link "Back to batches" at bounding box center [485, 49] width 132 height 31
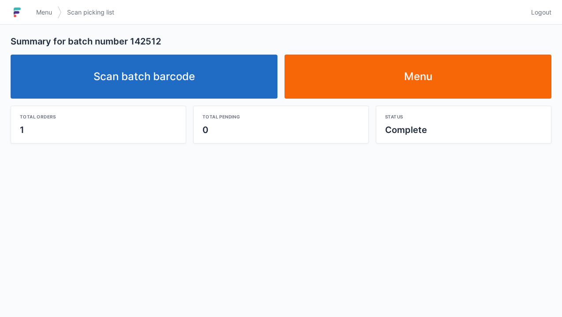
click at [171, 73] on link "Scan batch barcode" at bounding box center [144, 77] width 267 height 44
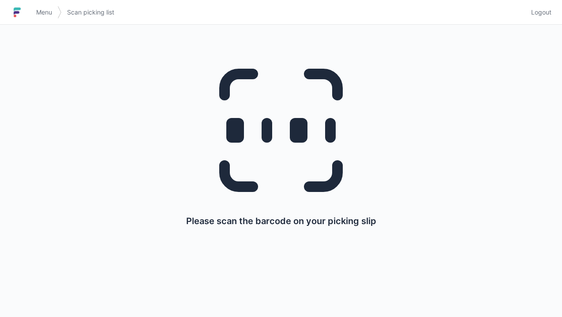
click at [33, 8] on link "Menu" at bounding box center [44, 12] width 26 height 16
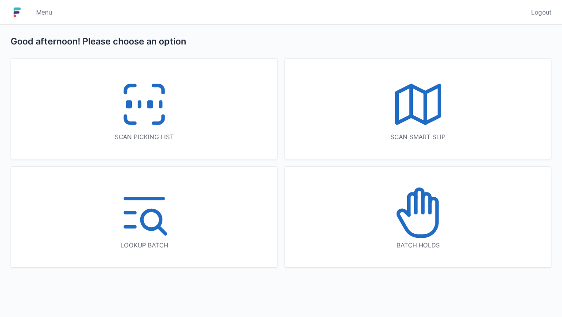
click at [421, 215] on icon at bounding box center [418, 213] width 56 height 56
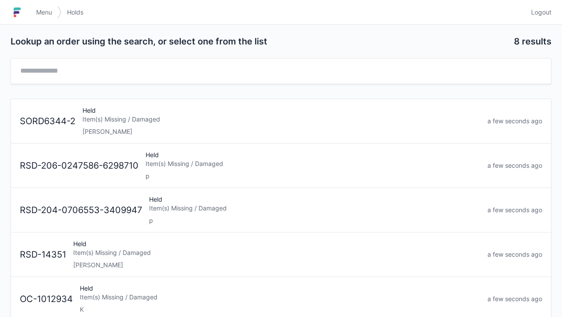
click at [35, 16] on link "Menu" at bounding box center [44, 12] width 26 height 16
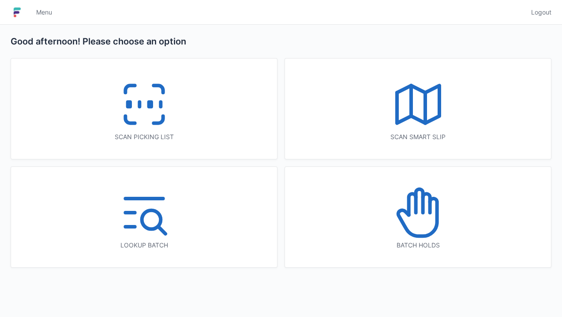
click at [11, 15] on img at bounding box center [17, 12] width 13 height 14
click at [138, 90] on icon at bounding box center [144, 104] width 56 height 56
